Goal: Information Seeking & Learning: Learn about a topic

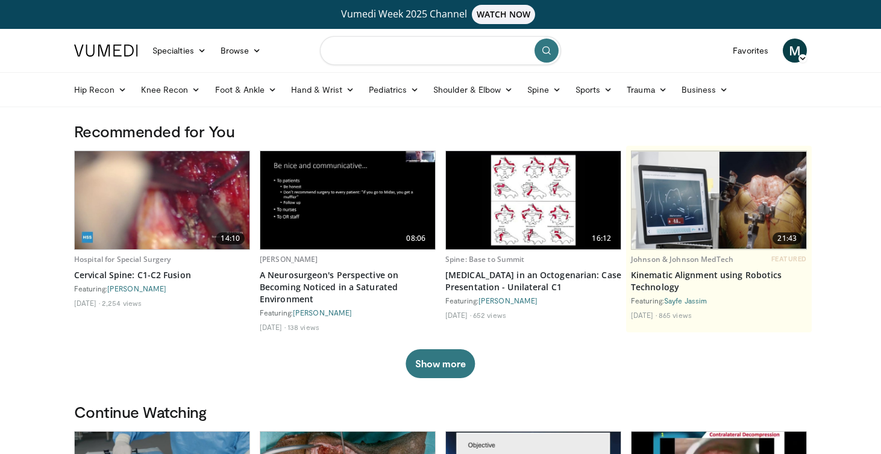
click at [385, 52] on input "Search topics, interventions" at bounding box center [440, 50] width 241 height 29
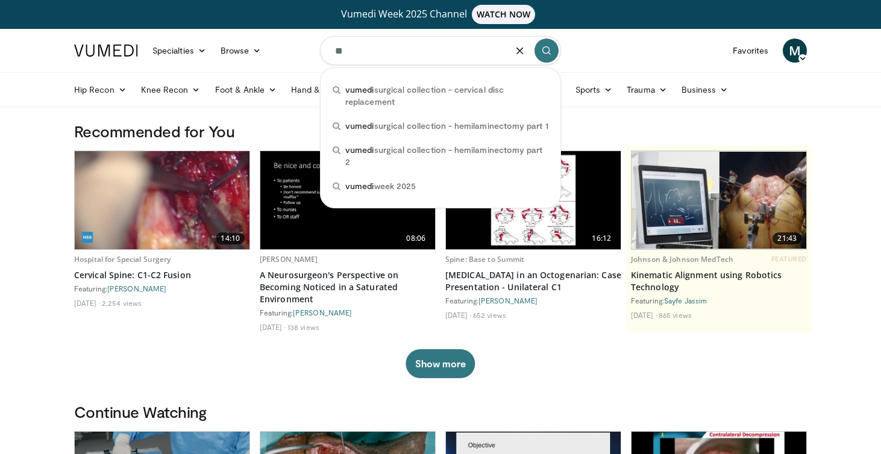
type input "*"
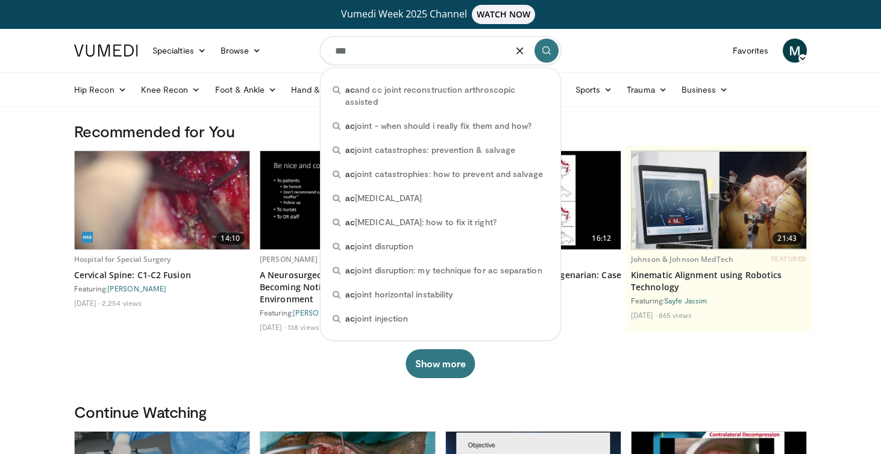
type input "****"
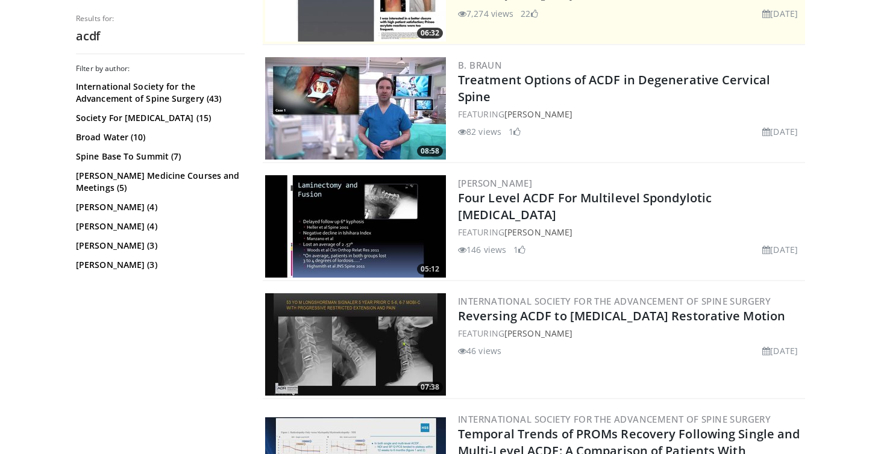
scroll to position [227, 0]
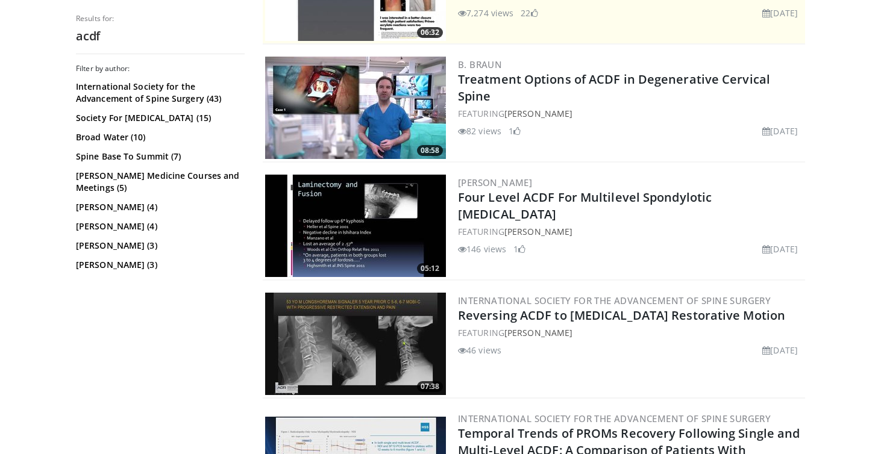
click at [371, 231] on img at bounding box center [355, 226] width 181 height 102
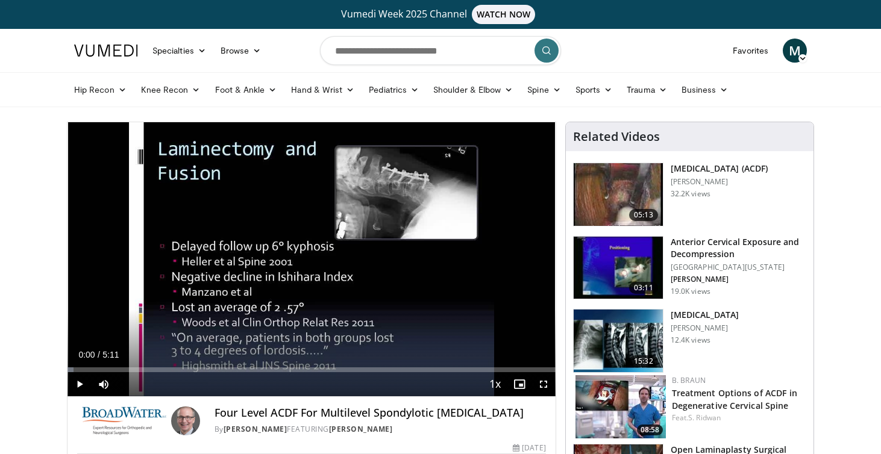
click at [79, 381] on span "Video Player" at bounding box center [79, 384] width 24 height 24
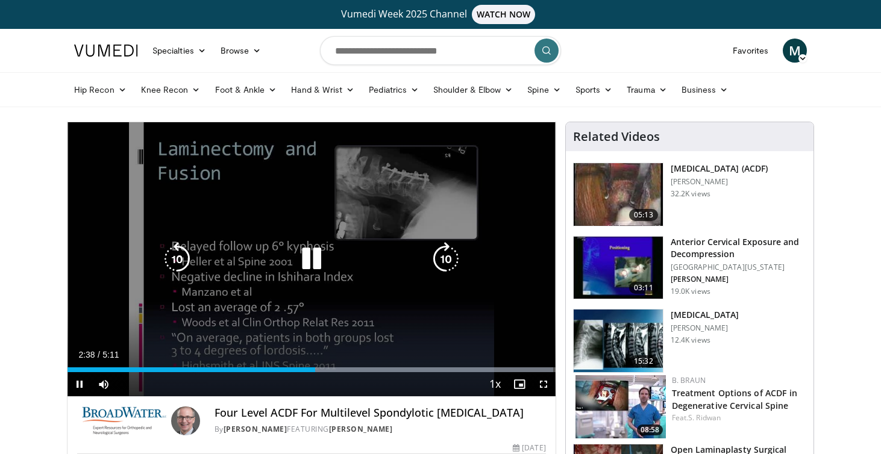
click at [310, 263] on icon "Video Player" at bounding box center [312, 259] width 34 height 34
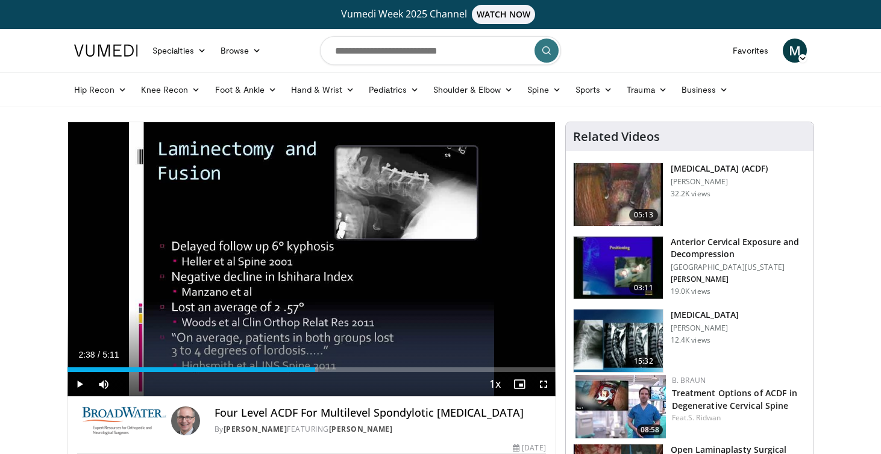
click at [78, 384] on span "Video Player" at bounding box center [79, 384] width 24 height 24
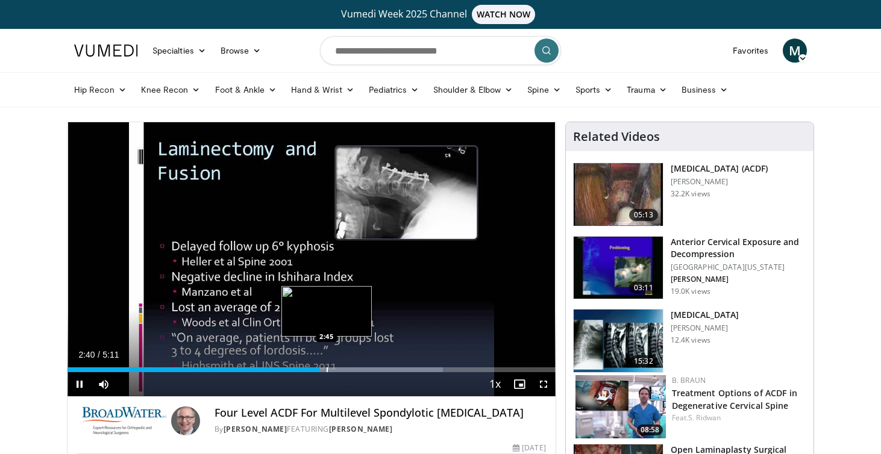
click at [327, 371] on div "Progress Bar" at bounding box center [327, 370] width 1 height 5
click at [345, 368] on div "Progress Bar" at bounding box center [344, 370] width 1 height 5
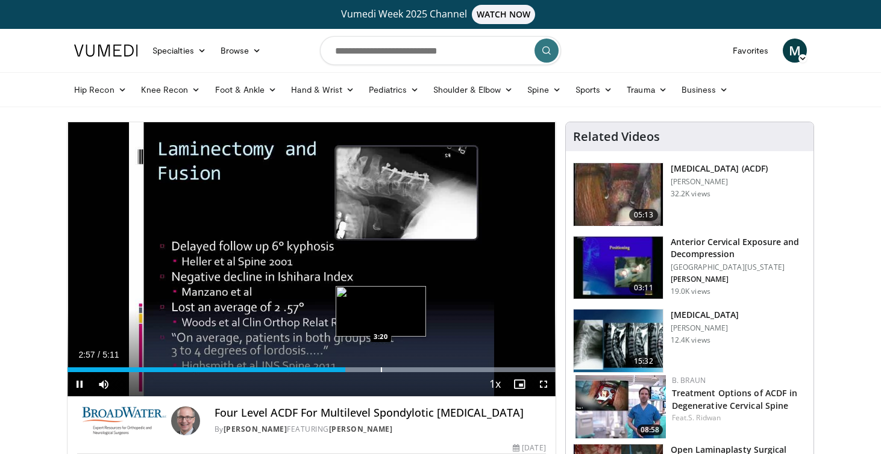
click at [381, 369] on div "Progress Bar" at bounding box center [381, 370] width 1 height 5
click at [393, 369] on div "Progress Bar" at bounding box center [393, 370] width 1 height 5
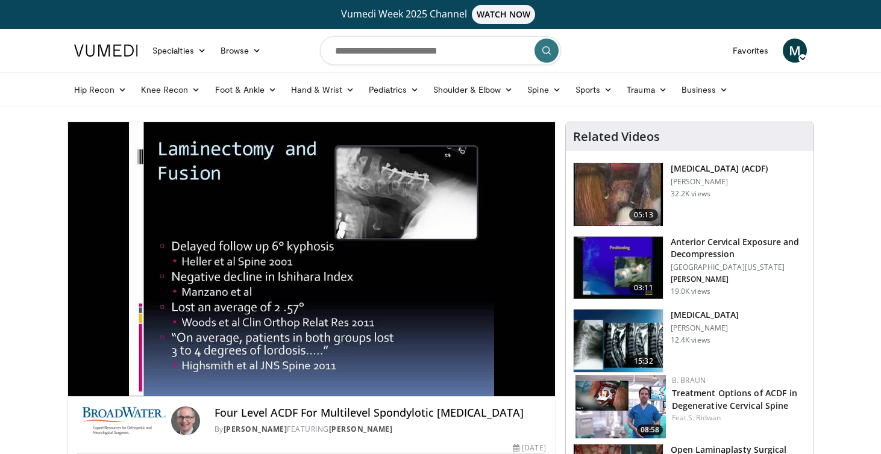
click at [634, 181] on img at bounding box center [618, 194] width 89 height 63
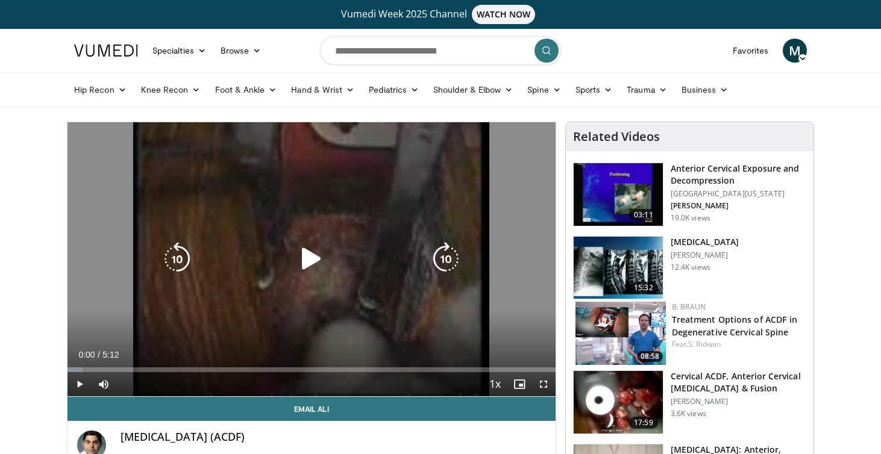
click at [314, 261] on icon "Video Player" at bounding box center [312, 259] width 34 height 34
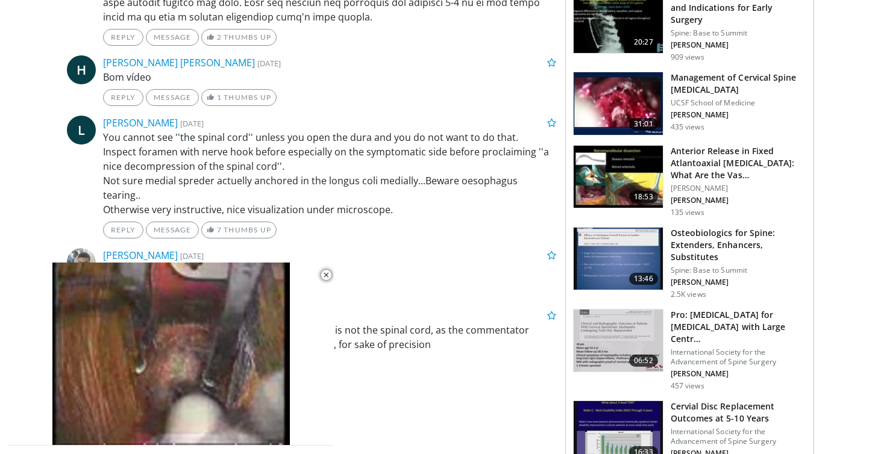
scroll to position [946, 0]
click at [620, 97] on img at bounding box center [618, 103] width 89 height 63
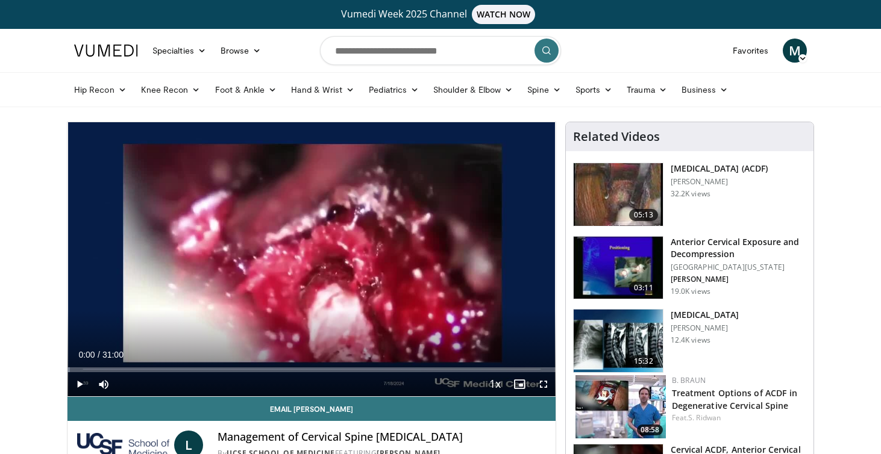
click at [84, 388] on span "Video Player" at bounding box center [79, 384] width 24 height 24
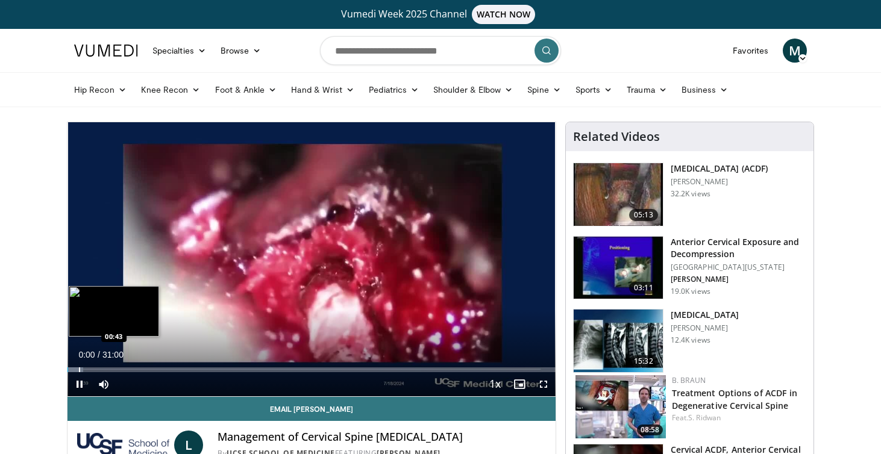
click at [79, 368] on div "Progress Bar" at bounding box center [79, 370] width 1 height 5
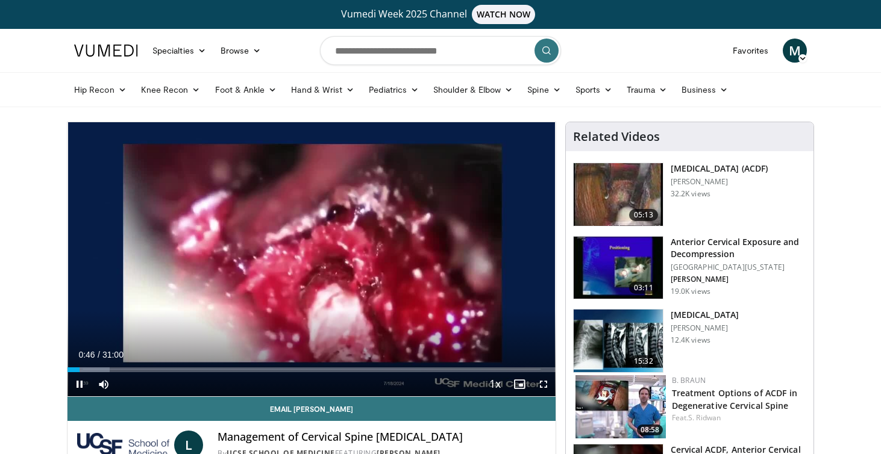
click at [77, 392] on span "Video Player" at bounding box center [79, 384] width 24 height 24
click at [77, 385] on span "Video Player" at bounding box center [79, 384] width 24 height 24
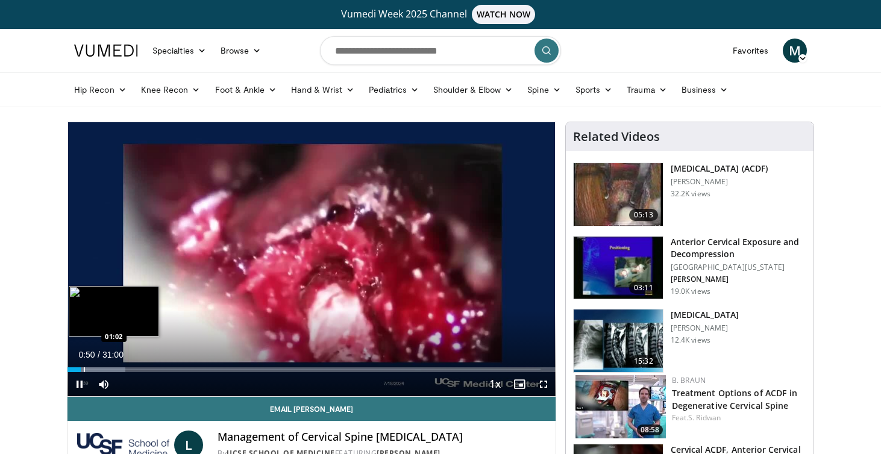
click at [84, 369] on div "Progress Bar" at bounding box center [84, 370] width 1 height 5
click at [94, 369] on div "Progress Bar" at bounding box center [94, 370] width 1 height 5
click at [104, 369] on div "Progress Bar" at bounding box center [103, 370] width 1 height 5
click at [117, 369] on div "Progress Bar" at bounding box center [117, 370] width 1 height 5
click at [131, 369] on div "Progress Bar" at bounding box center [131, 370] width 1 height 5
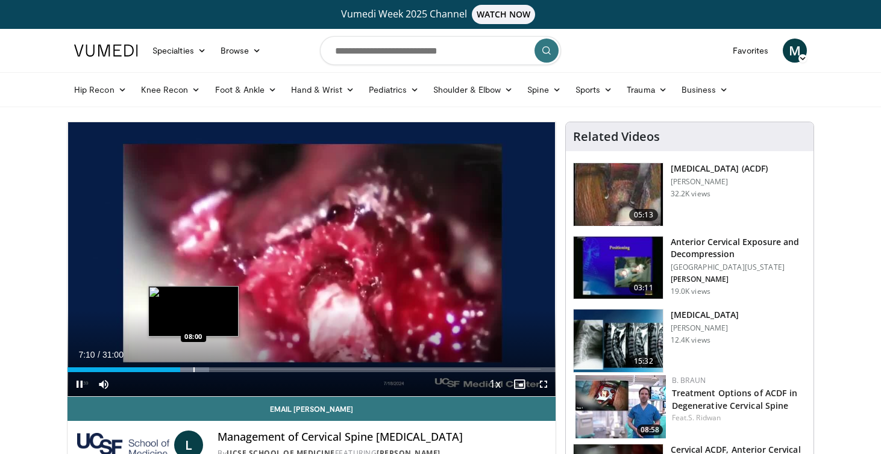
click at [193, 368] on div "Progress Bar" at bounding box center [193, 370] width 1 height 5
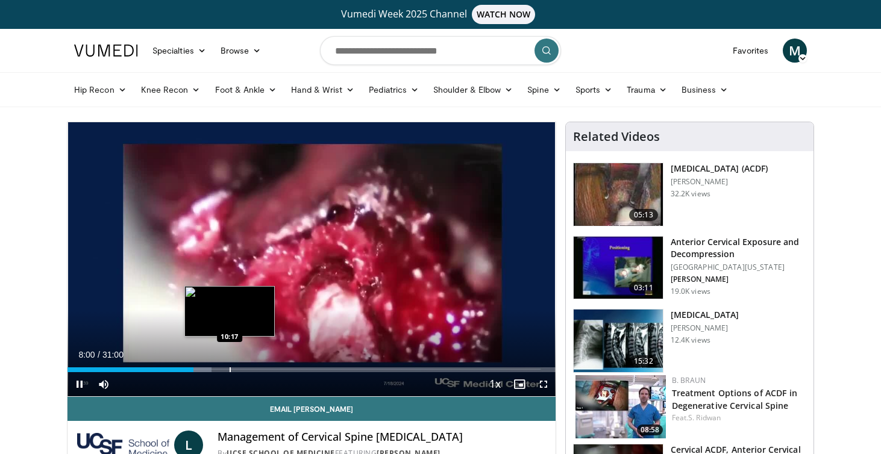
click at [230, 368] on div "Progress Bar" at bounding box center [230, 370] width 1 height 5
click at [236, 369] on div "Progress Bar" at bounding box center [236, 370] width 1 height 5
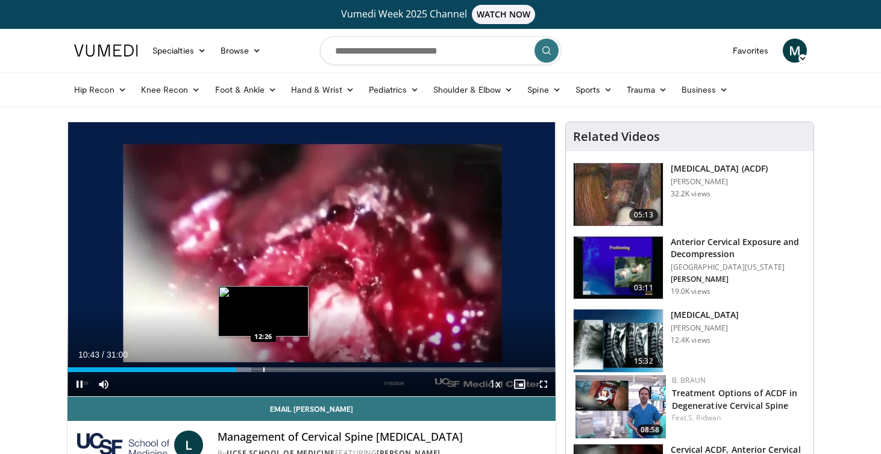
click at [263, 368] on div "Progress Bar" at bounding box center [263, 370] width 1 height 5
click at [278, 370] on div "Progress Bar" at bounding box center [278, 370] width 1 height 5
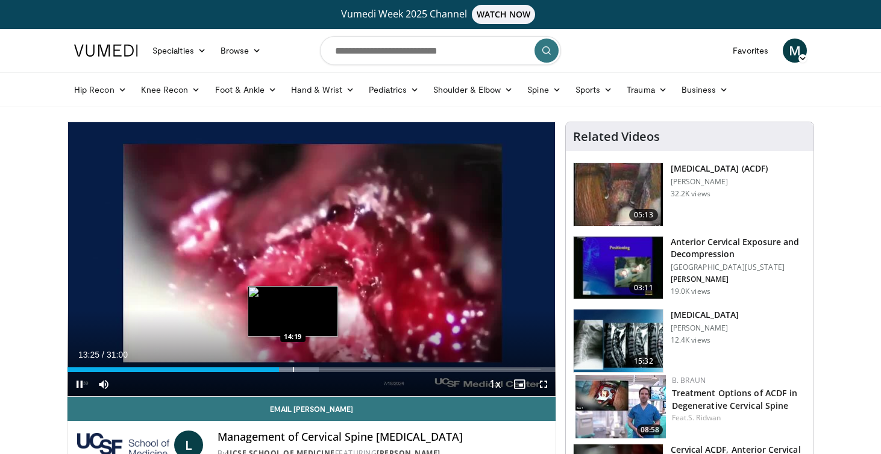
click at [293, 369] on div "Progress Bar" at bounding box center [293, 370] width 1 height 5
click at [299, 371] on div "Progress Bar" at bounding box center [299, 370] width 1 height 5
click at [309, 369] on div "Progress Bar" at bounding box center [309, 370] width 1 height 5
click at [305, 370] on div "Progress Bar" at bounding box center [305, 370] width 1 height 5
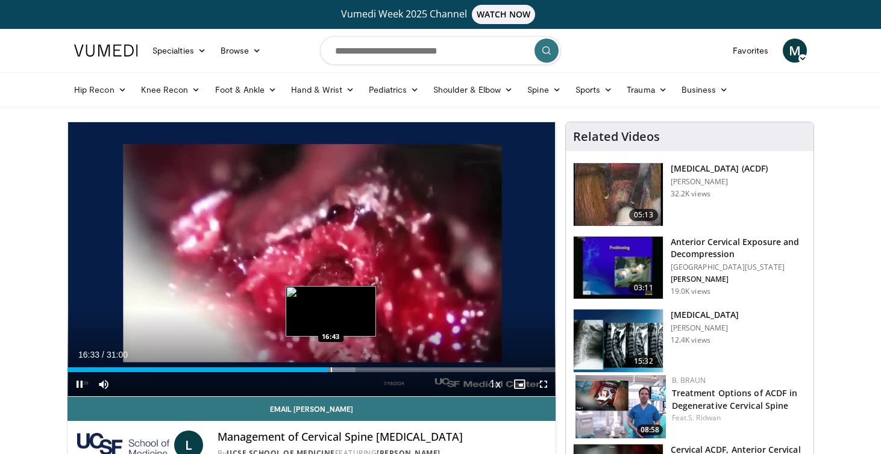
click at [331, 369] on div "Progress Bar" at bounding box center [331, 370] width 1 height 5
click at [337, 368] on div "Progress Bar" at bounding box center [337, 370] width 1 height 5
click at [347, 369] on div "Progress Bar" at bounding box center [347, 370] width 1 height 5
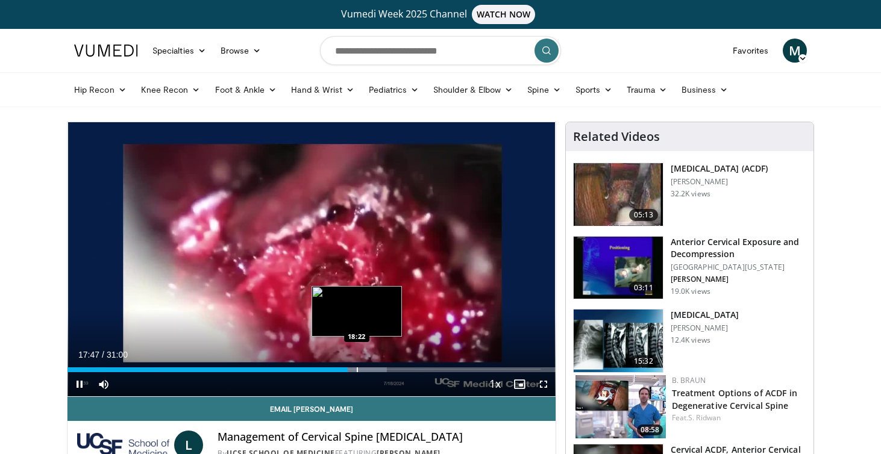
click at [357, 371] on div "Progress Bar" at bounding box center [357, 370] width 1 height 5
click at [368, 371] on div "Progress Bar" at bounding box center [367, 370] width 1 height 5
click at [360, 368] on div "Progress Bar" at bounding box center [360, 370] width 1 height 5
click at [369, 368] on div "Progress Bar" at bounding box center [369, 370] width 1 height 5
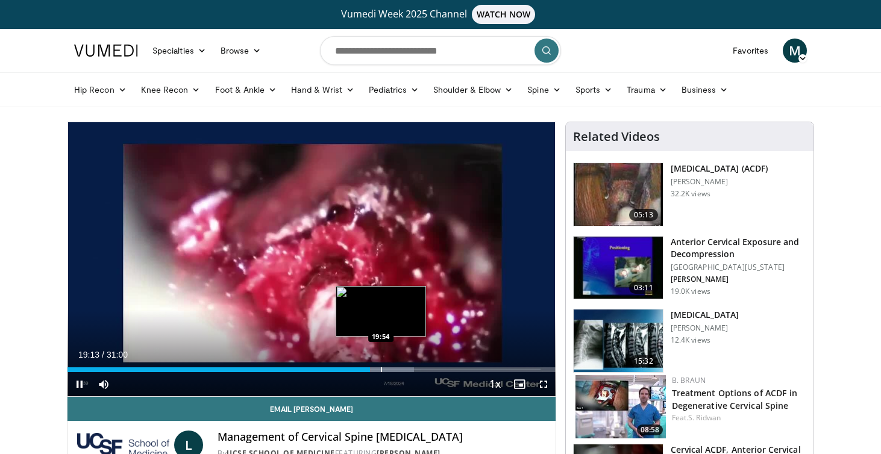
click at [381, 369] on div "Progress Bar" at bounding box center [381, 370] width 1 height 5
click at [395, 371] on div "Progress Bar" at bounding box center [395, 370] width 1 height 5
click at [403, 369] on div "Progress Bar" at bounding box center [403, 370] width 1 height 5
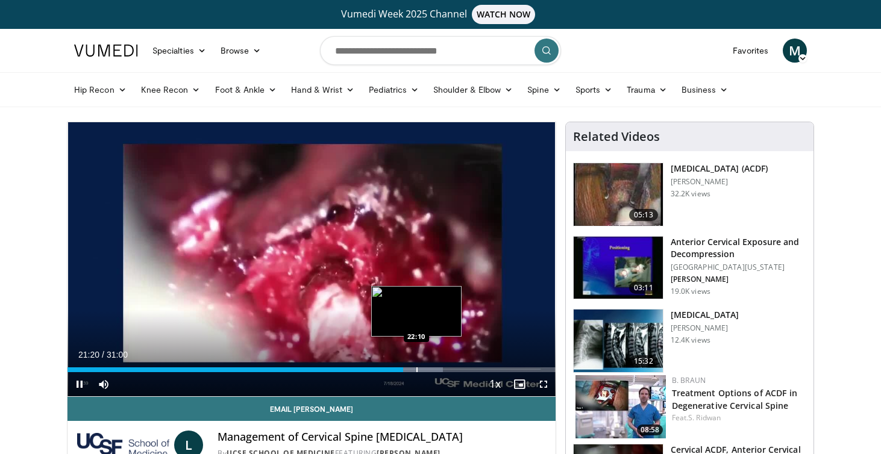
click at [416, 368] on div "Progress Bar" at bounding box center [416, 370] width 1 height 5
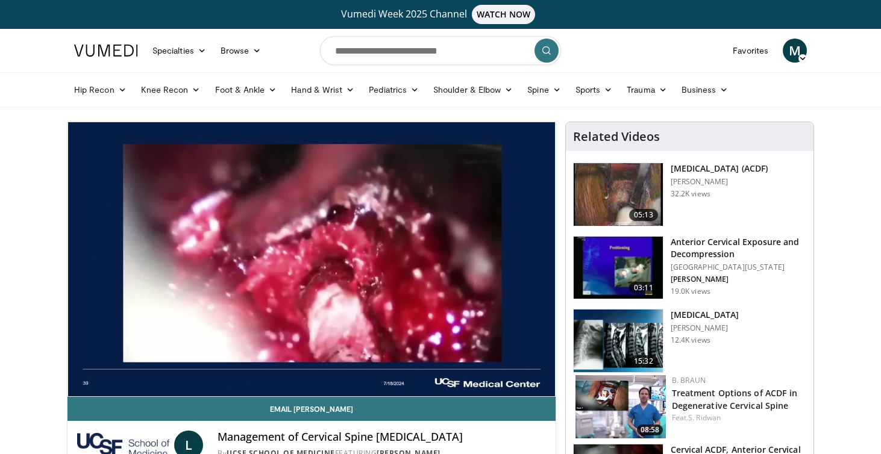
click at [428, 368] on div "10 seconds Tap to unmute" at bounding box center [311, 259] width 488 height 274
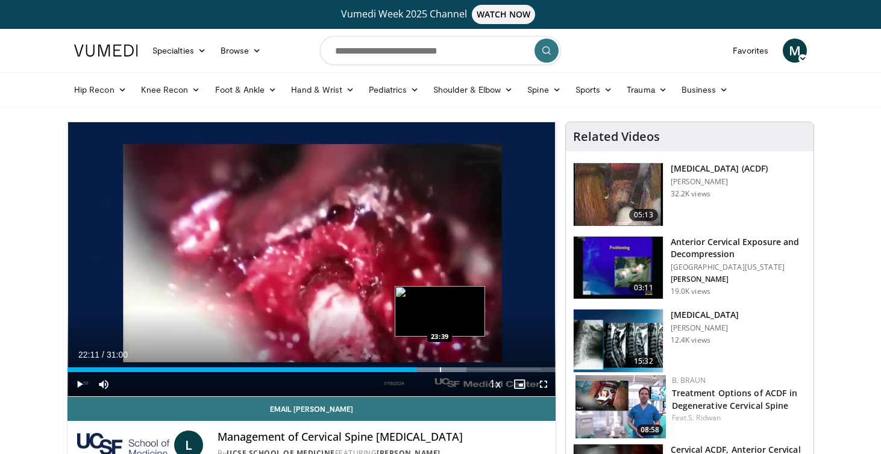
click at [440, 368] on div "Progress Bar" at bounding box center [440, 370] width 1 height 5
click at [451, 371] on div "Progress Bar" at bounding box center [451, 370] width 1 height 5
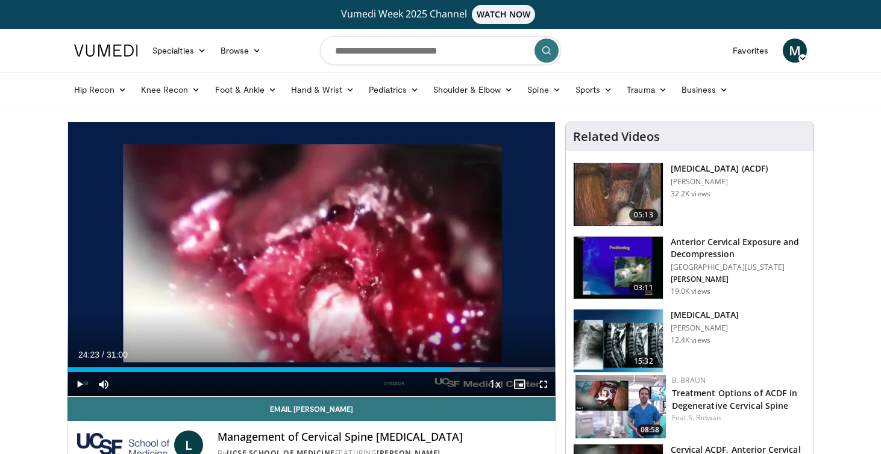
click at [466, 374] on div "Current Time 24:23 / Duration 31:00 Play Skip Backward Skip Forward Mute Loaded…" at bounding box center [311, 384] width 488 height 24
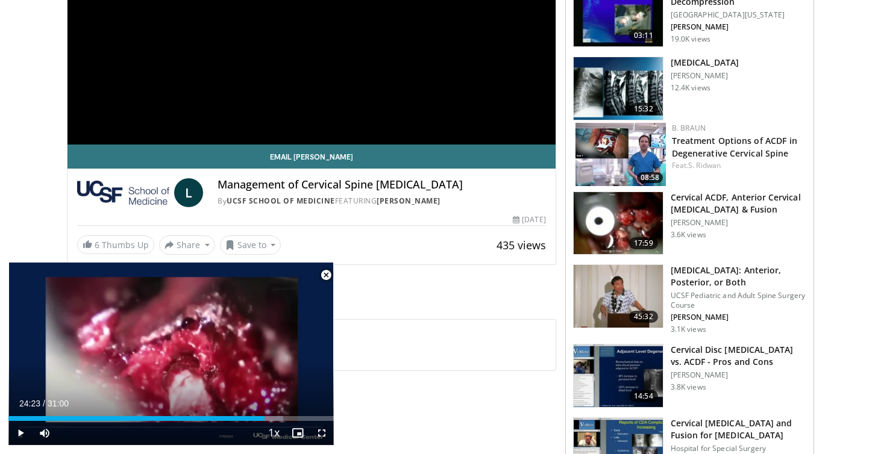
scroll to position [255, 0]
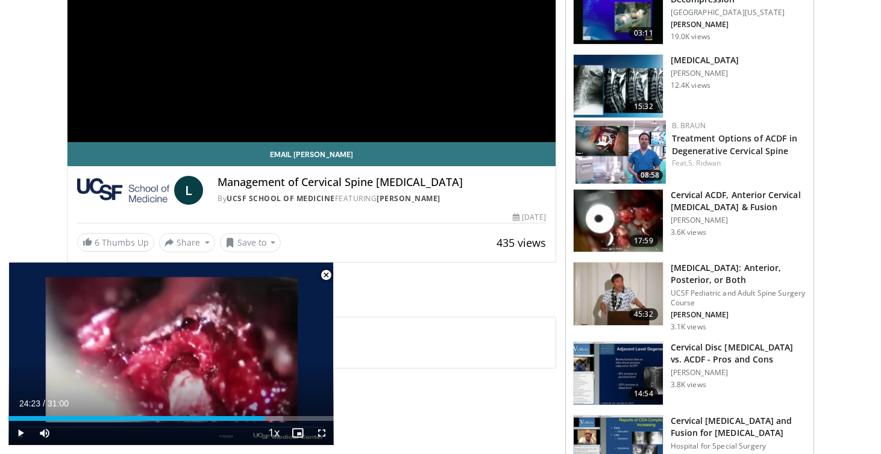
click at [641, 230] on img at bounding box center [618, 221] width 89 height 63
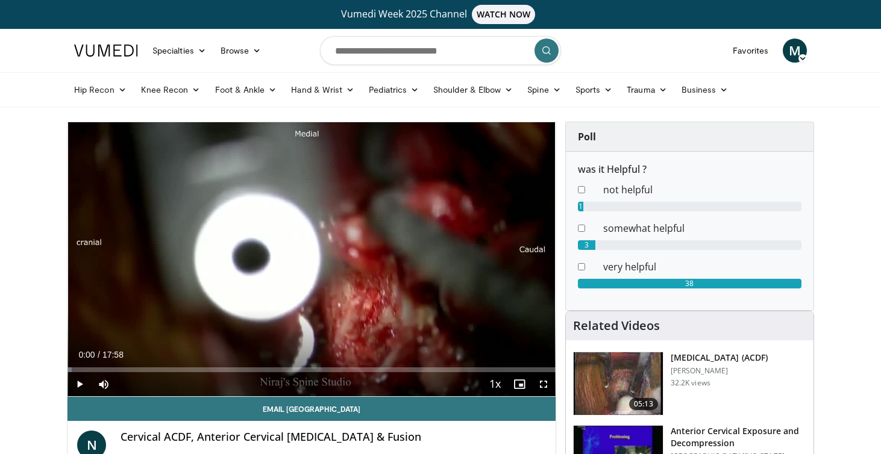
click at [81, 382] on span "Video Player" at bounding box center [79, 384] width 24 height 24
click at [544, 384] on span "Video Player" at bounding box center [543, 384] width 24 height 24
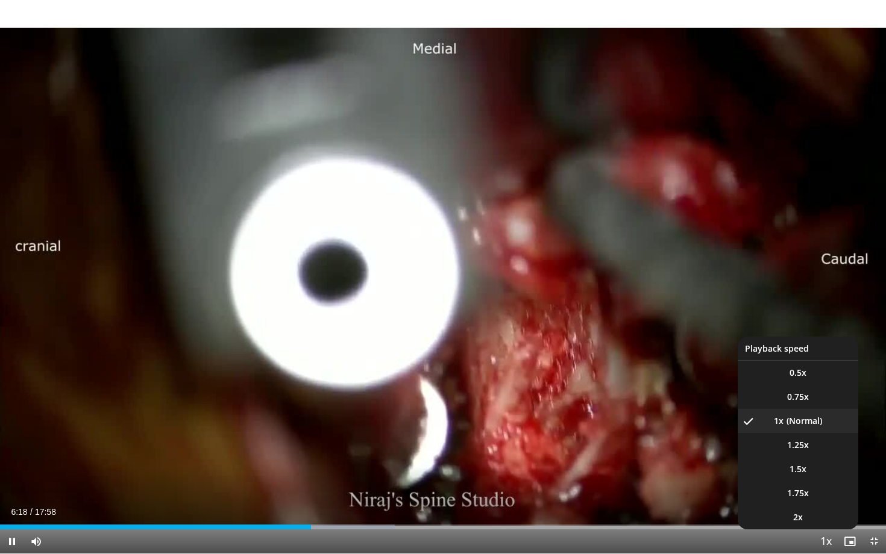
click at [825, 454] on span "Video Player" at bounding box center [825, 542] width 17 height 24
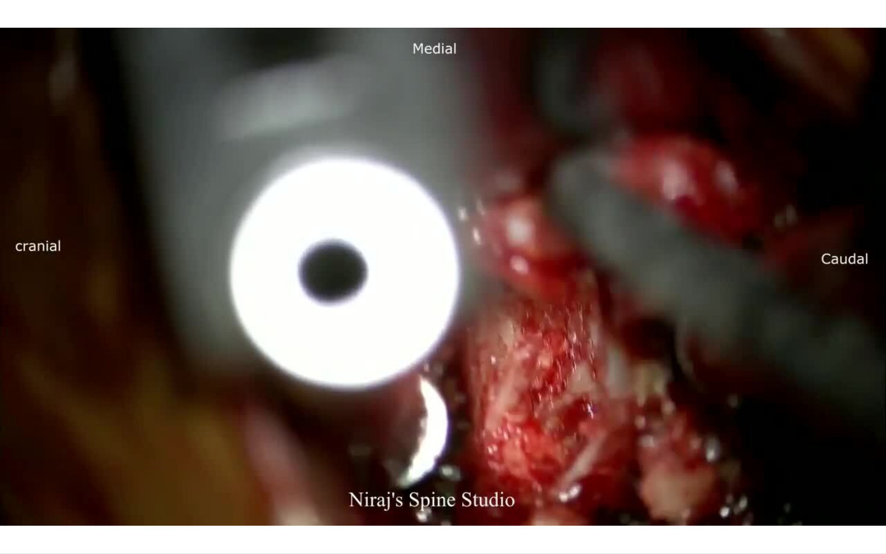
click at [825, 454] on video-js "**********" at bounding box center [443, 277] width 886 height 554
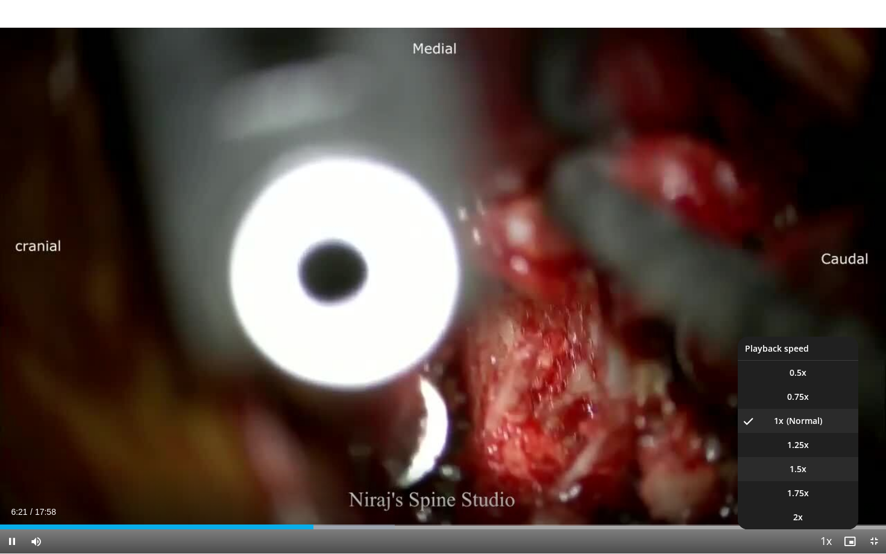
click at [812, 454] on li "1.5x" at bounding box center [797, 469] width 121 height 24
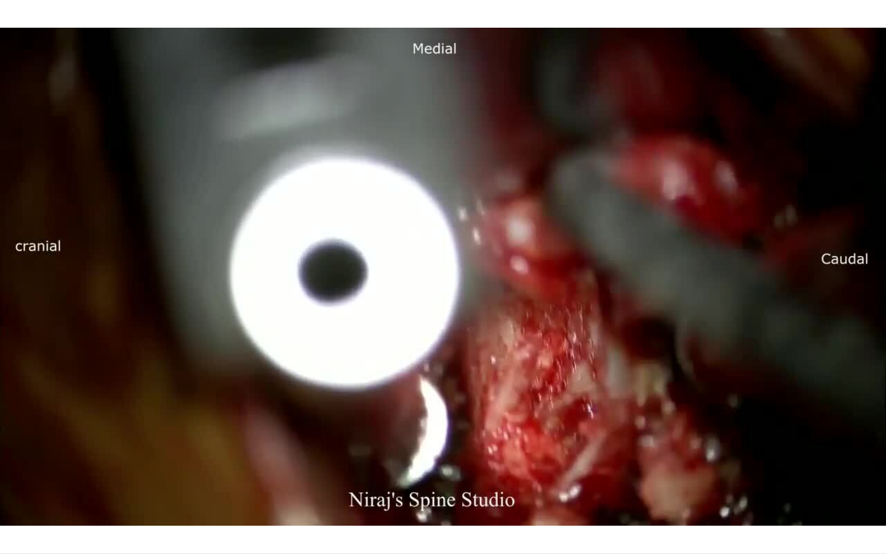
click at [825, 454] on button "Playback Rate" at bounding box center [825, 542] width 24 height 24
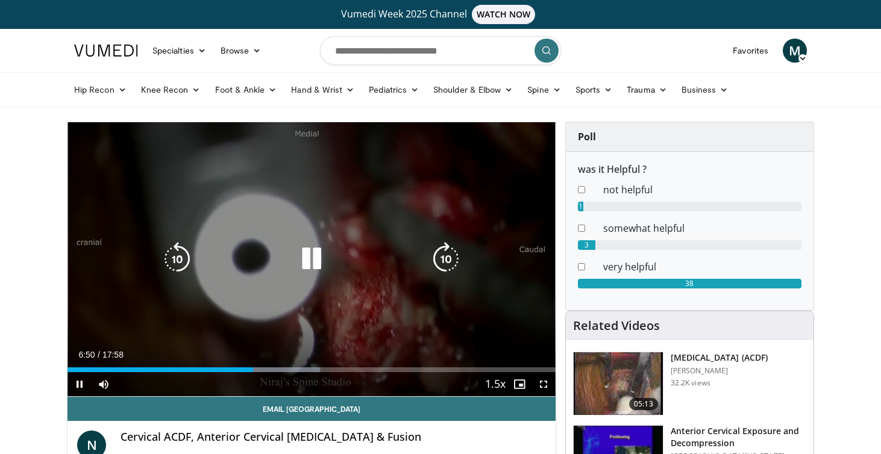
click at [321, 258] on icon "Video Player" at bounding box center [312, 259] width 34 height 34
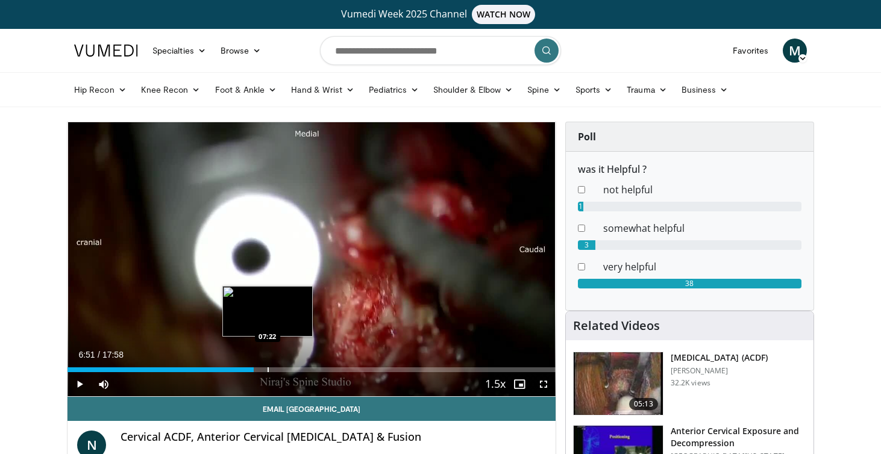
click at [268, 368] on div "Progress Bar" at bounding box center [268, 370] width 1 height 5
click at [281, 368] on div "Progress Bar" at bounding box center [281, 370] width 1 height 5
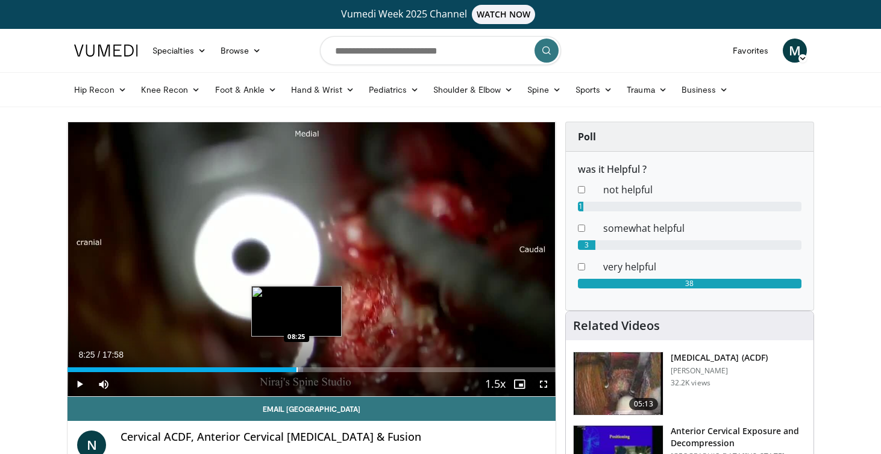
click at [296, 368] on div "Progress Bar" at bounding box center [296, 370] width 1 height 5
click at [315, 368] on div "Loaded : 51.97% 08:25 08:49" at bounding box center [311, 370] width 488 height 5
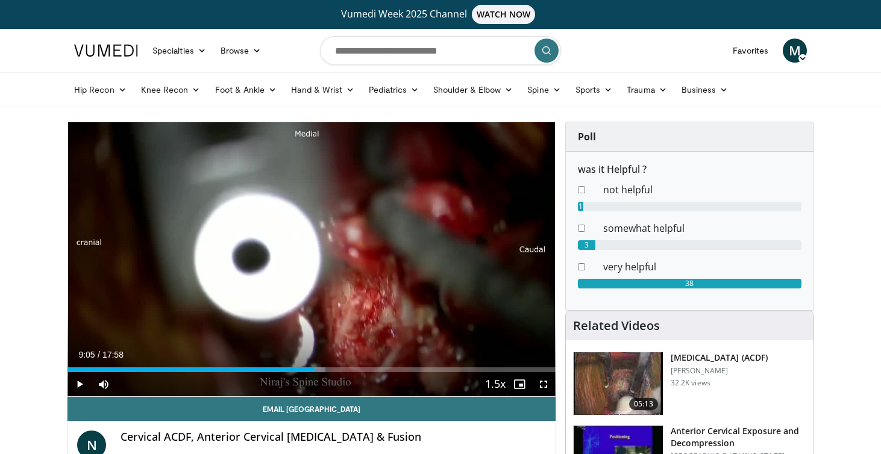
click at [322, 368] on div "Progress Bar" at bounding box center [321, 370] width 1 height 5
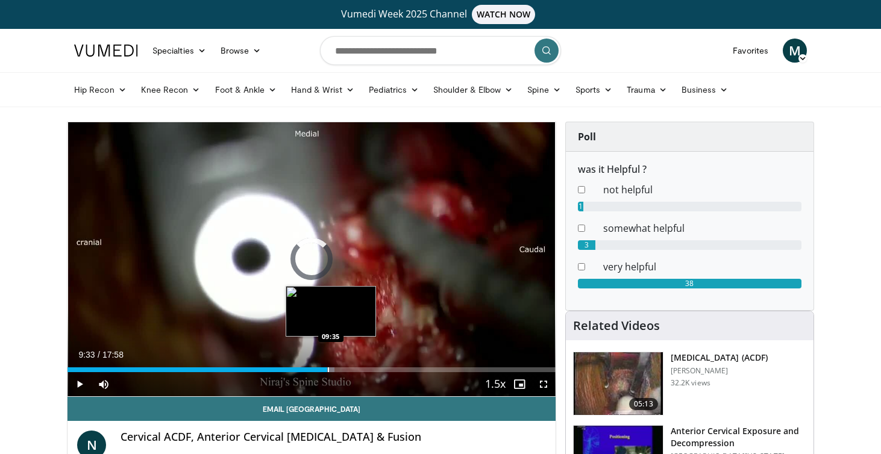
click at [329, 368] on div "Progress Bar" at bounding box center [328, 370] width 1 height 5
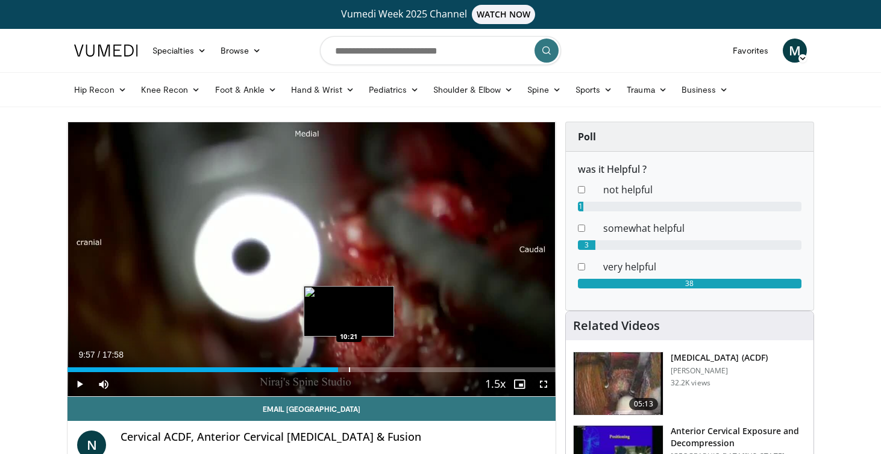
click at [349, 368] on div "Progress Bar" at bounding box center [349, 370] width 1 height 5
click at [366, 369] on div "Loaded : 55.52% 10:21 10:35" at bounding box center [311, 370] width 488 height 5
click at [372, 369] on div "Progress Bar" at bounding box center [371, 370] width 1 height 5
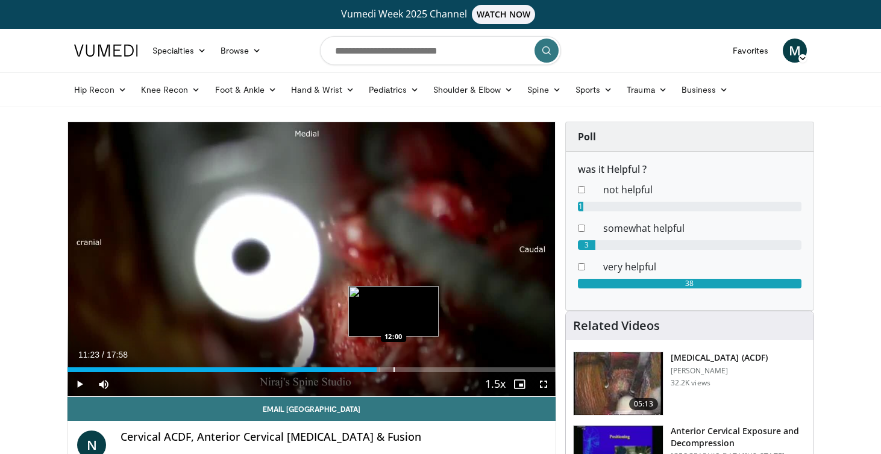
click at [393, 372] on div "Progress Bar" at bounding box center [393, 370] width 1 height 5
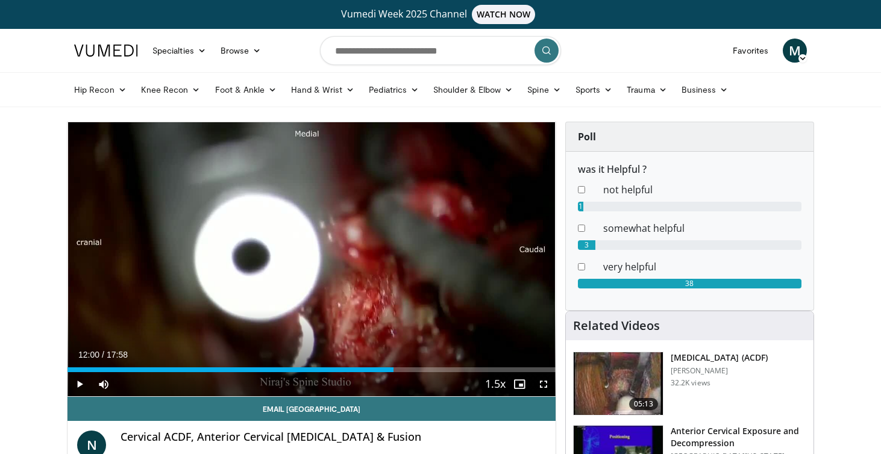
click at [417, 373] on div "Current Time 12:00 / Duration 17:58 Play Skip Backward Skip Forward Mute Loaded…" at bounding box center [311, 384] width 488 height 24
click at [431, 373] on div "Current Time 12:00 / Duration 17:58 Play Skip Backward Skip Forward Mute Loaded…" at bounding box center [311, 384] width 488 height 24
click at [415, 370] on div "Loaded : 66.82% 12:00 12:46" at bounding box center [311, 370] width 488 height 5
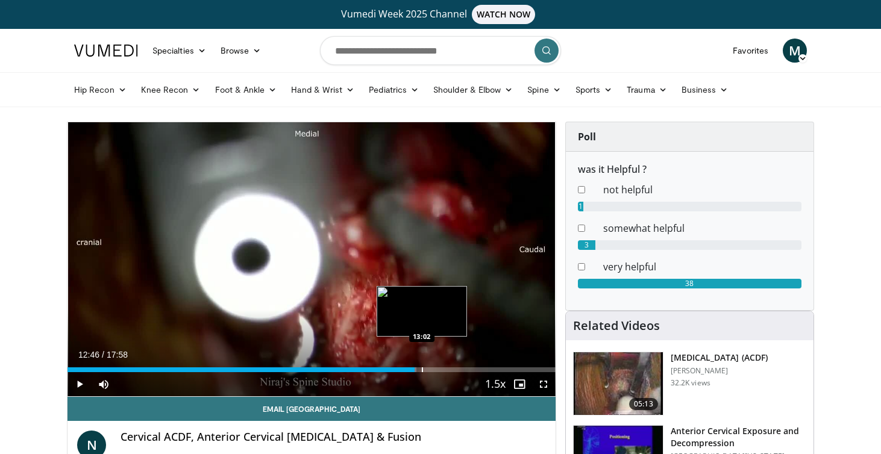
click at [432, 370] on div "Loaded : 71.46% 12:46 13:02" at bounding box center [311, 370] width 488 height 5
click at [434, 370] on div "Progress Bar" at bounding box center [433, 370] width 1 height 5
